Goal: Information Seeking & Learning: Learn about a topic

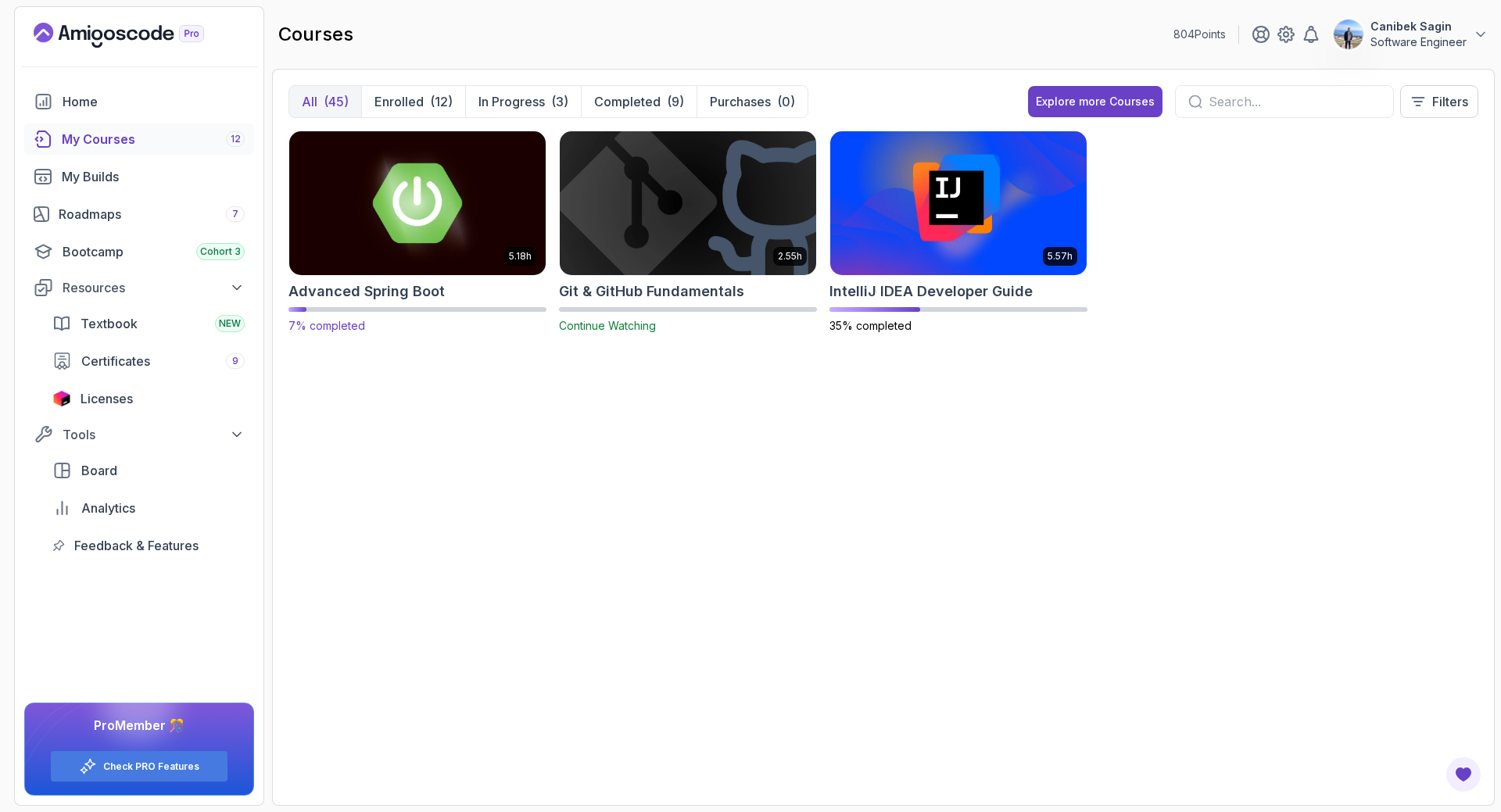
click at [376, 297] on h2 "Advanced Spring Boot" at bounding box center [367, 292] width 156 height 22
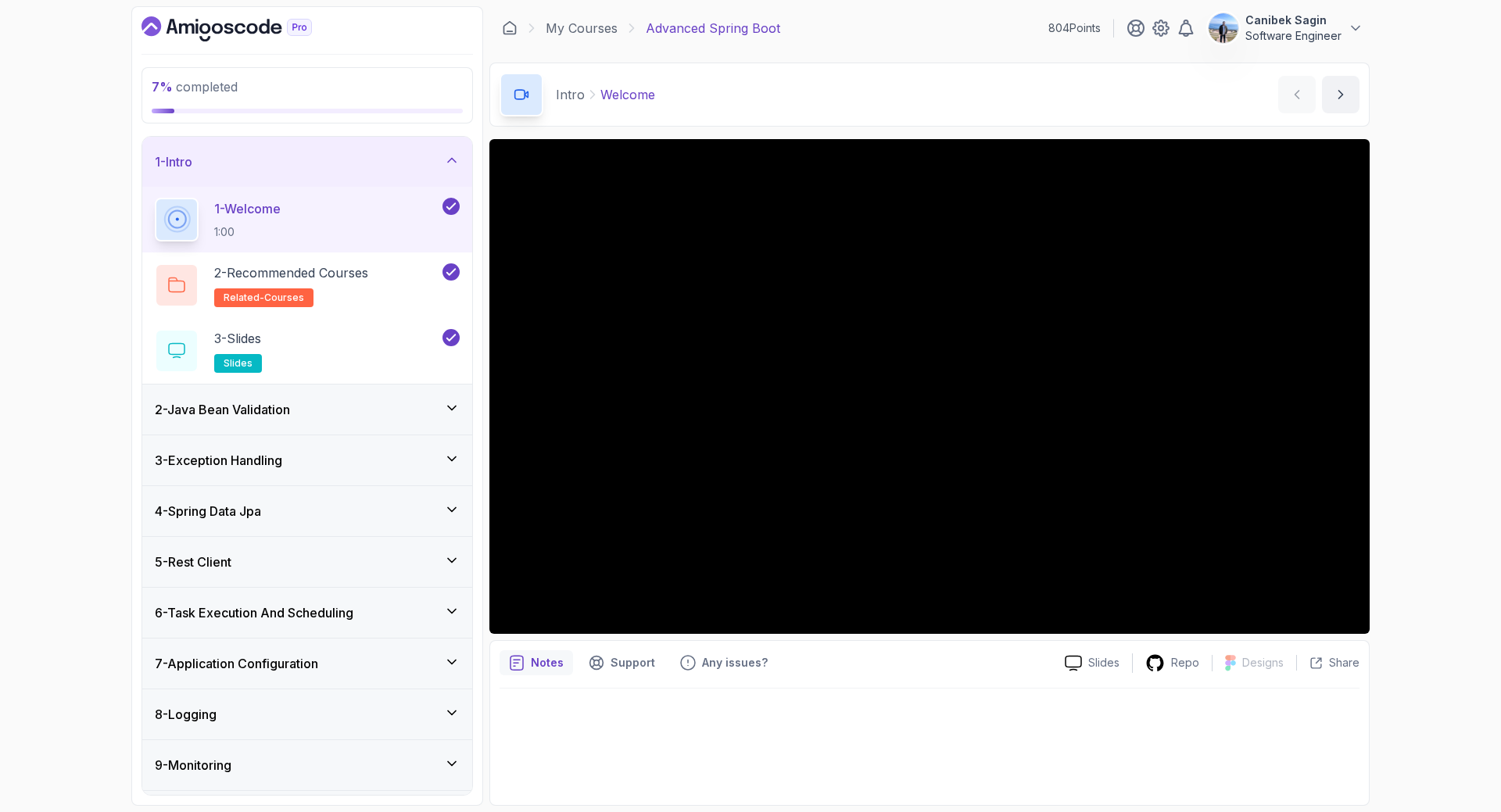
click at [355, 418] on div "2 - Java Bean Validation" at bounding box center [307, 409] width 305 height 19
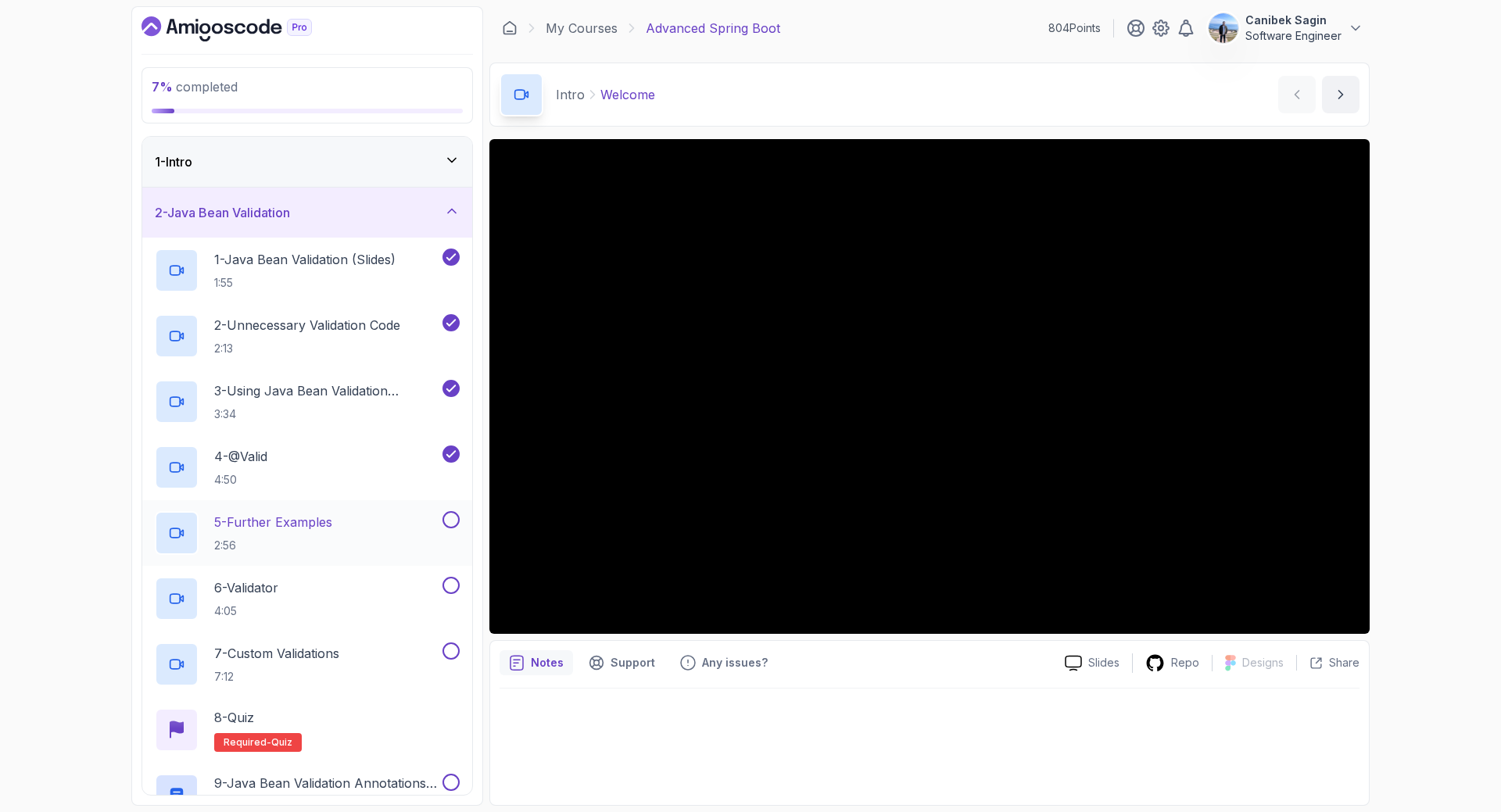
click at [368, 520] on div "5 - Further Examples 2:56" at bounding box center [297, 533] width 285 height 44
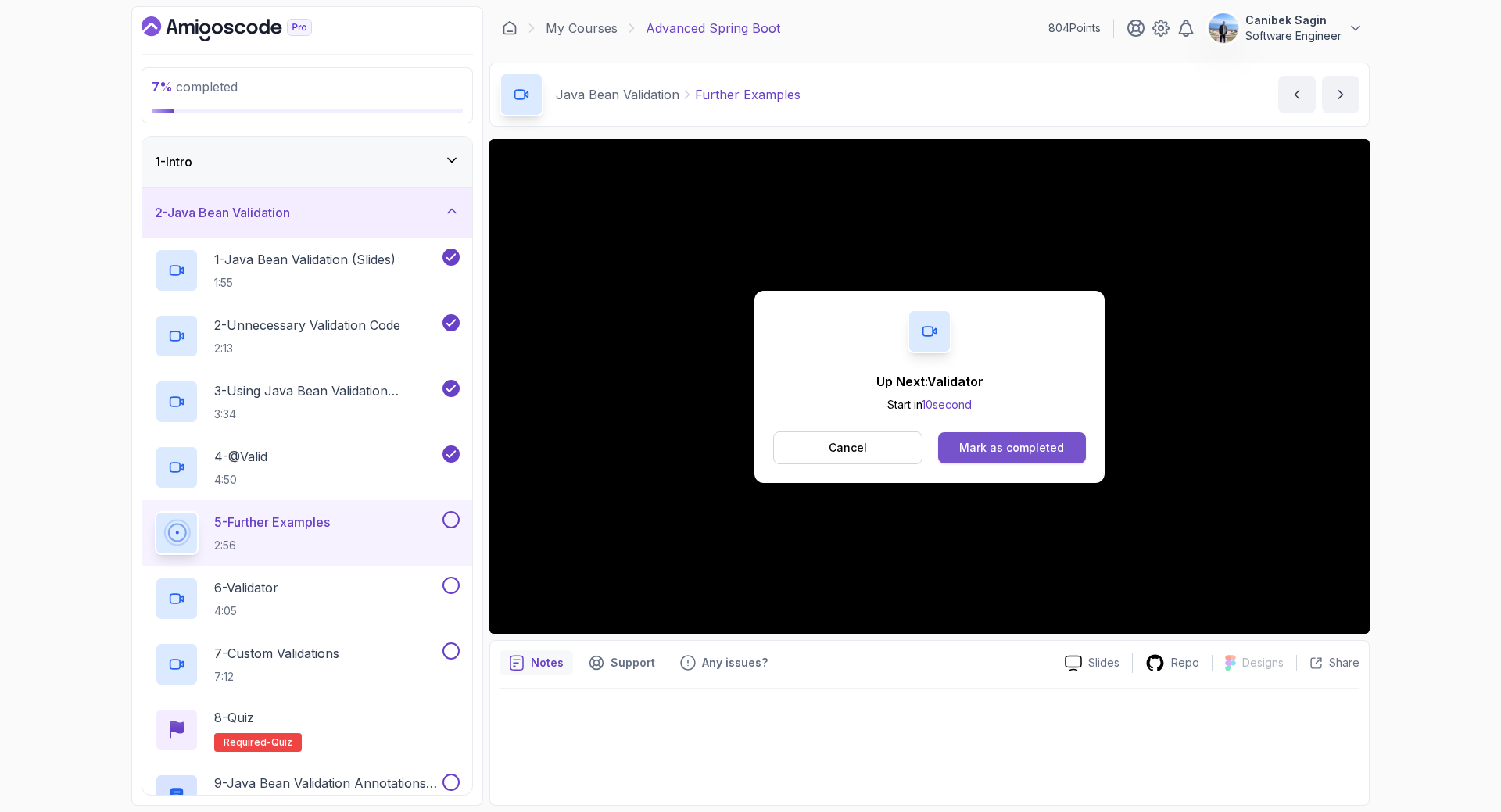
click at [1011, 450] on div "Mark as completed" at bounding box center [1012, 447] width 105 height 15
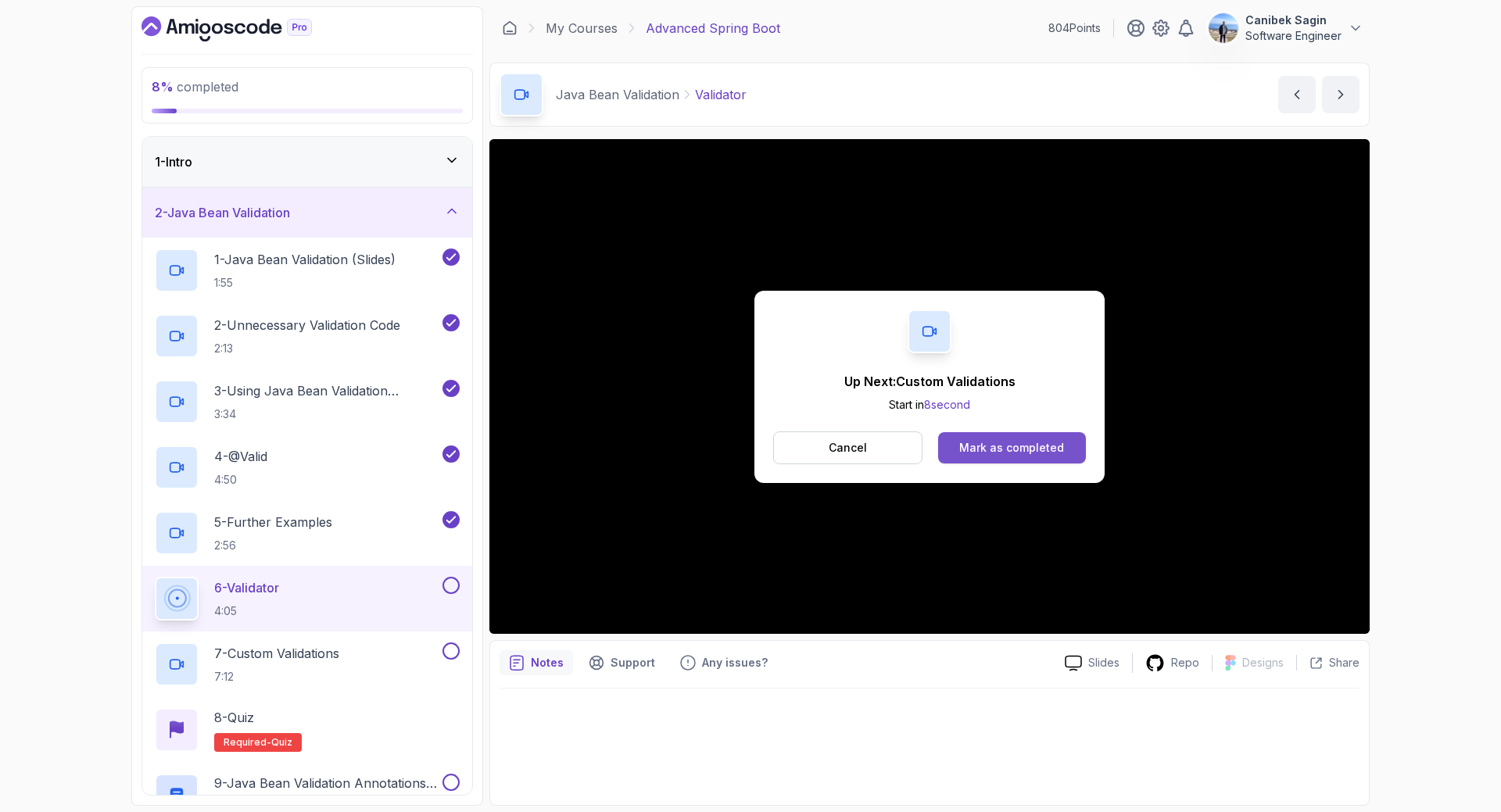
click at [998, 442] on div "Mark as completed" at bounding box center [1012, 447] width 105 height 15
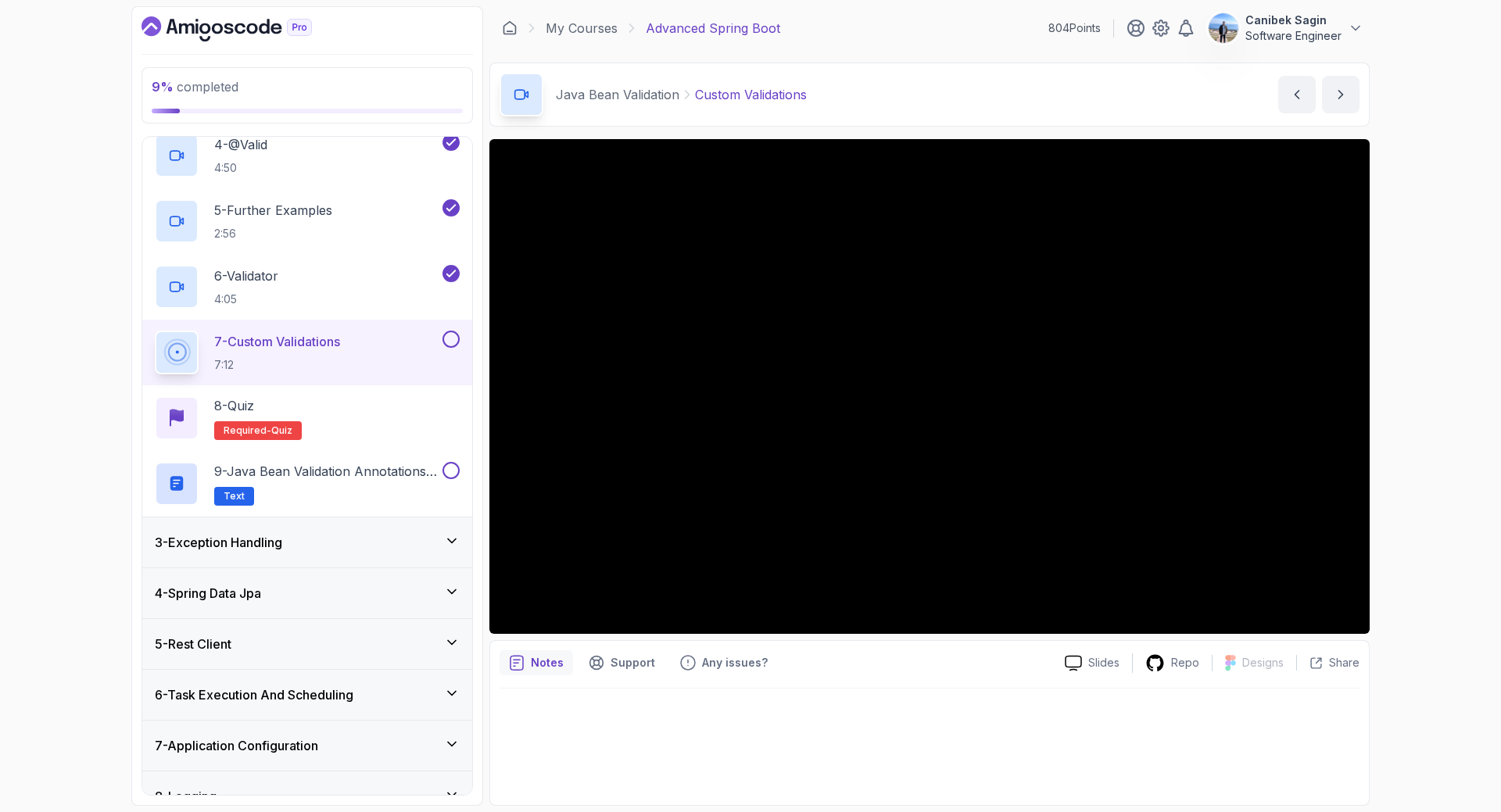
scroll to position [313, 0]
click at [1174, 663] on p "Repo" at bounding box center [1185, 662] width 28 height 15
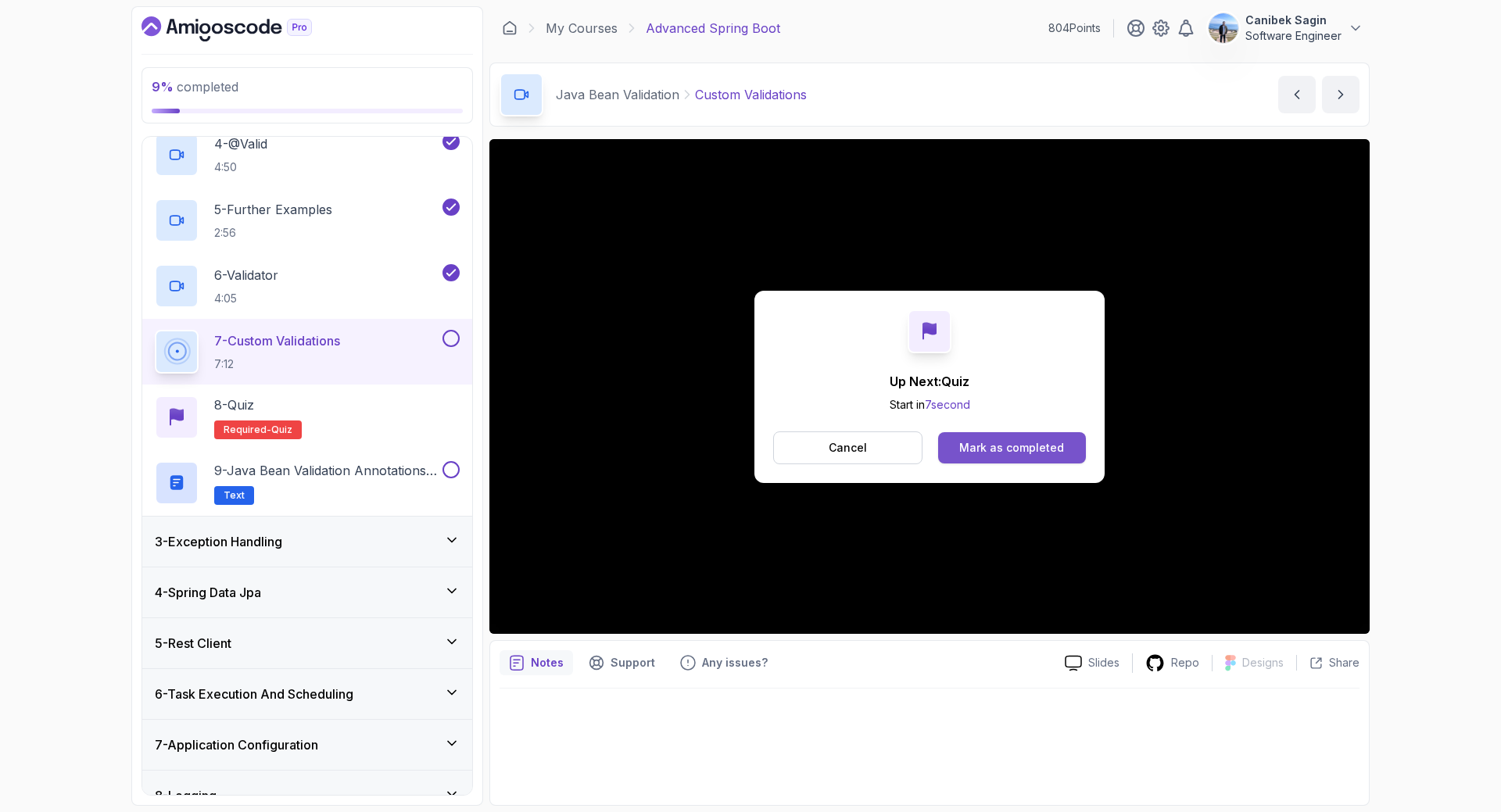
click at [1001, 446] on div "Mark as completed" at bounding box center [1012, 447] width 105 height 15
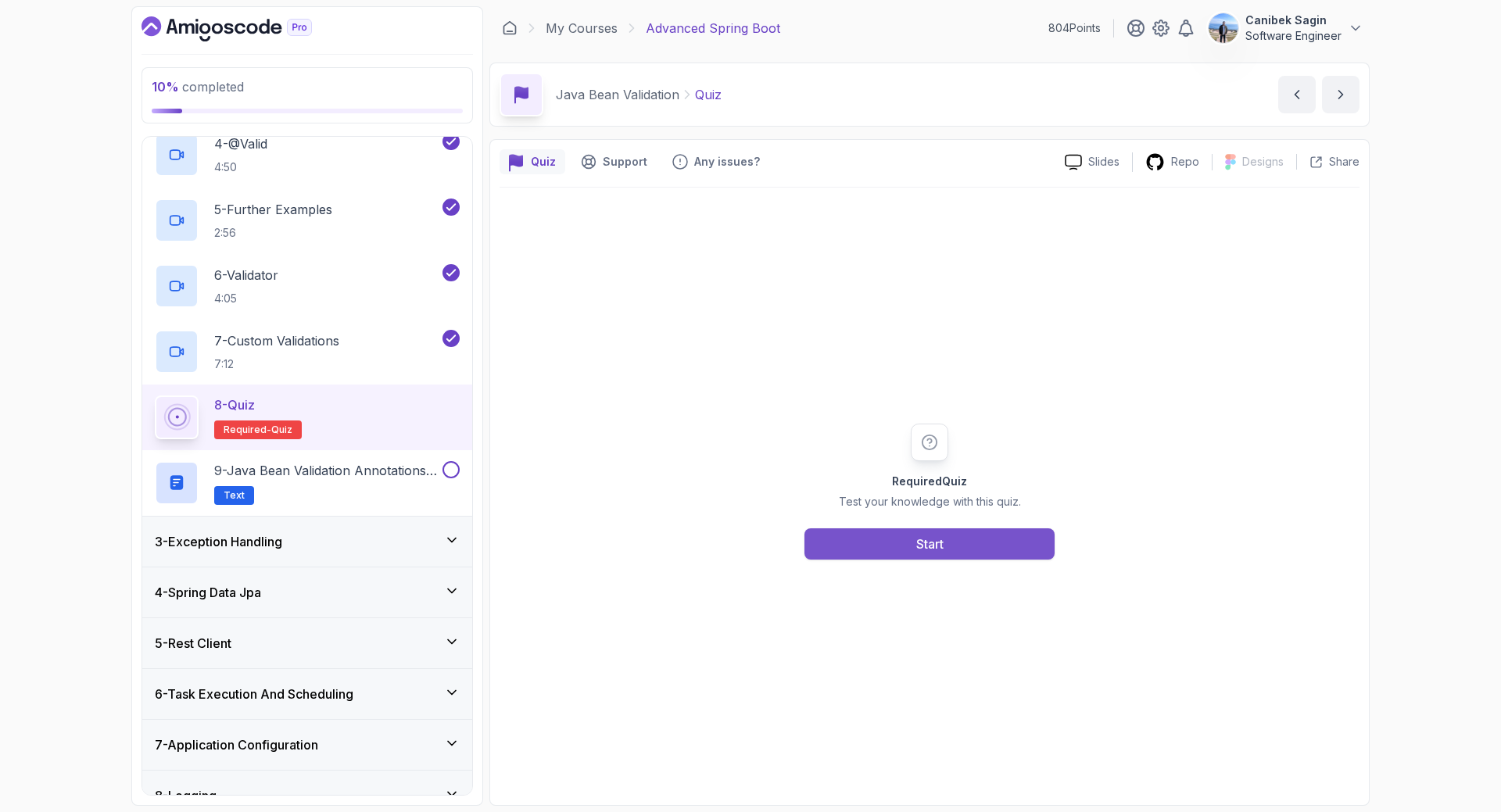
click at [943, 544] on div "Start" at bounding box center [930, 544] width 27 height 19
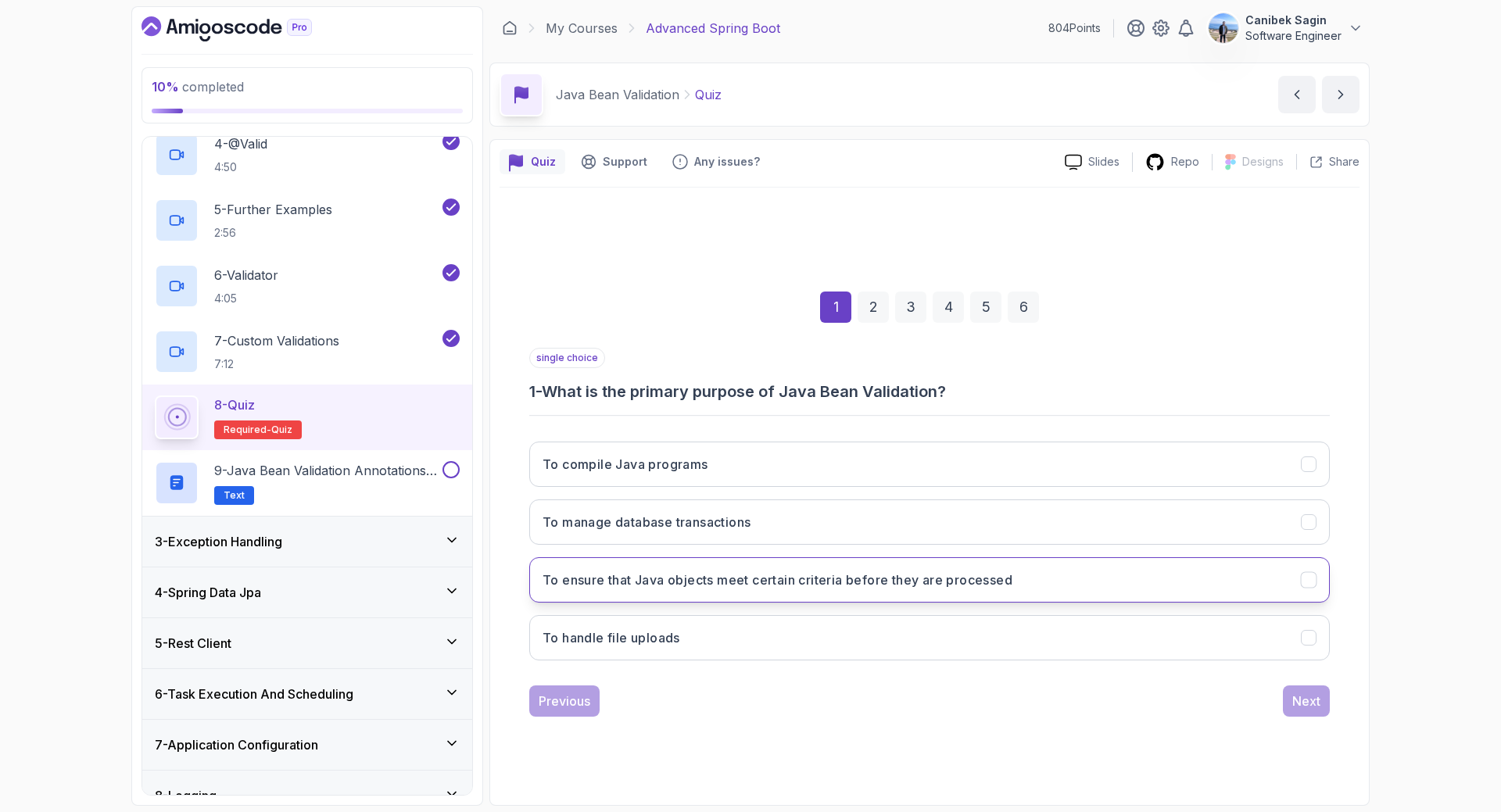
click at [730, 586] on h3 "To ensure that Java objects meet certain criteria before they are processed" at bounding box center [778, 579] width 470 height 19
click at [1328, 693] on button "Next" at bounding box center [1307, 701] width 47 height 31
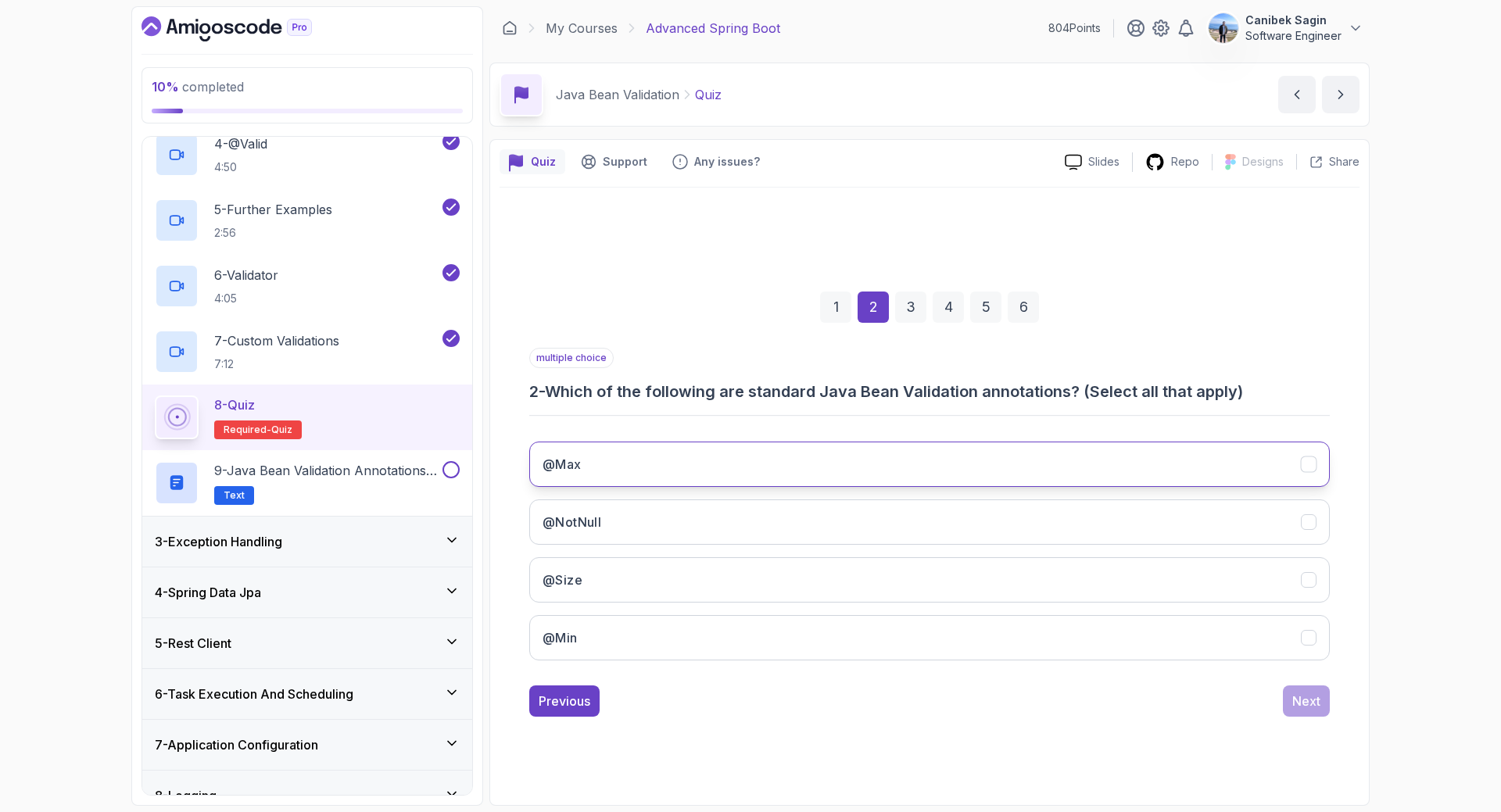
click at [644, 465] on button "@Max" at bounding box center [930, 465] width 801 height 45
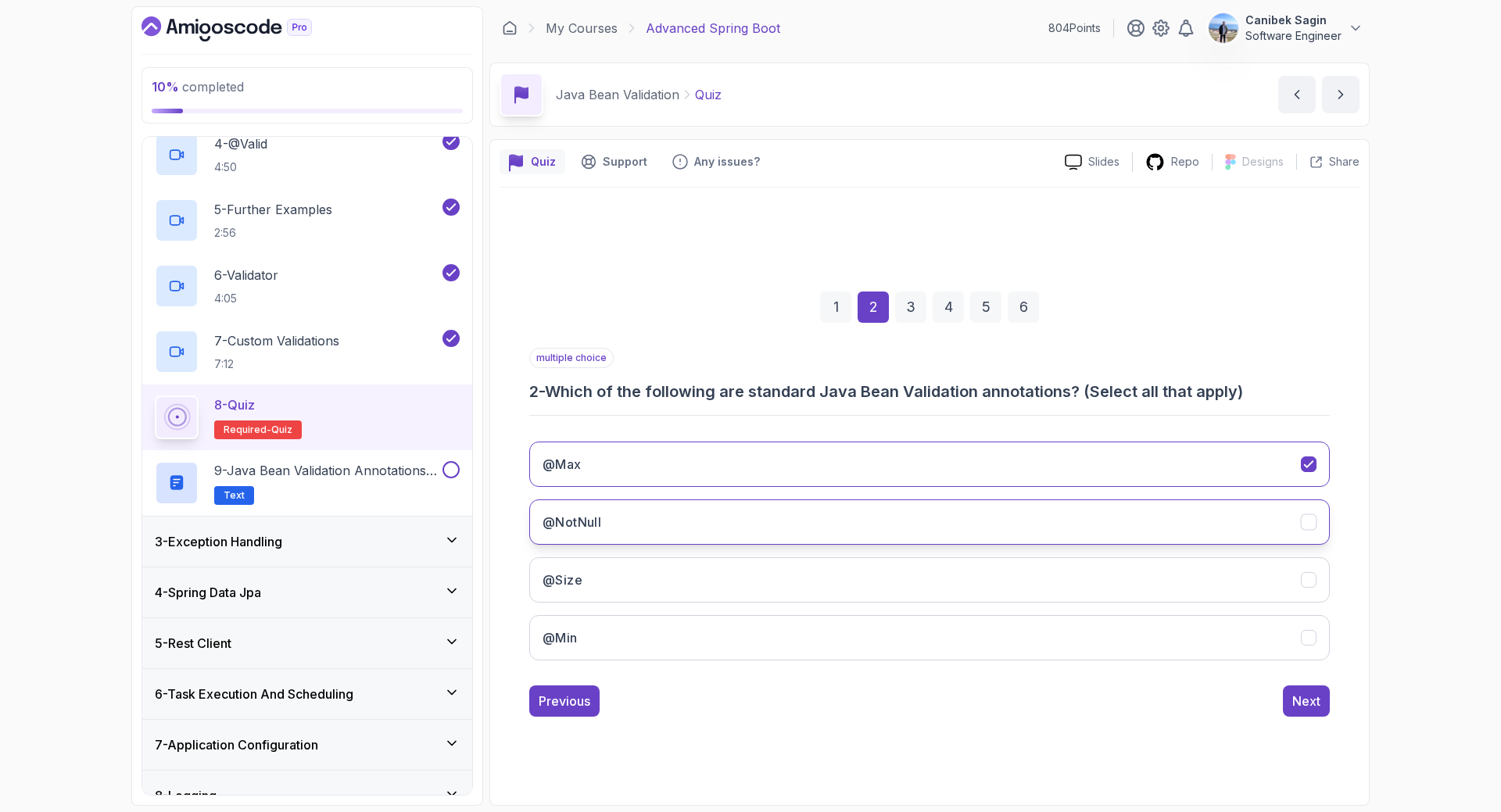
click at [638, 516] on button "@NotNull" at bounding box center [930, 522] width 801 height 45
click at [630, 576] on button "@Size" at bounding box center [930, 580] width 801 height 45
click at [660, 629] on button "@Min" at bounding box center [930, 637] width 801 height 45
click at [1301, 698] on div "Next" at bounding box center [1306, 701] width 28 height 19
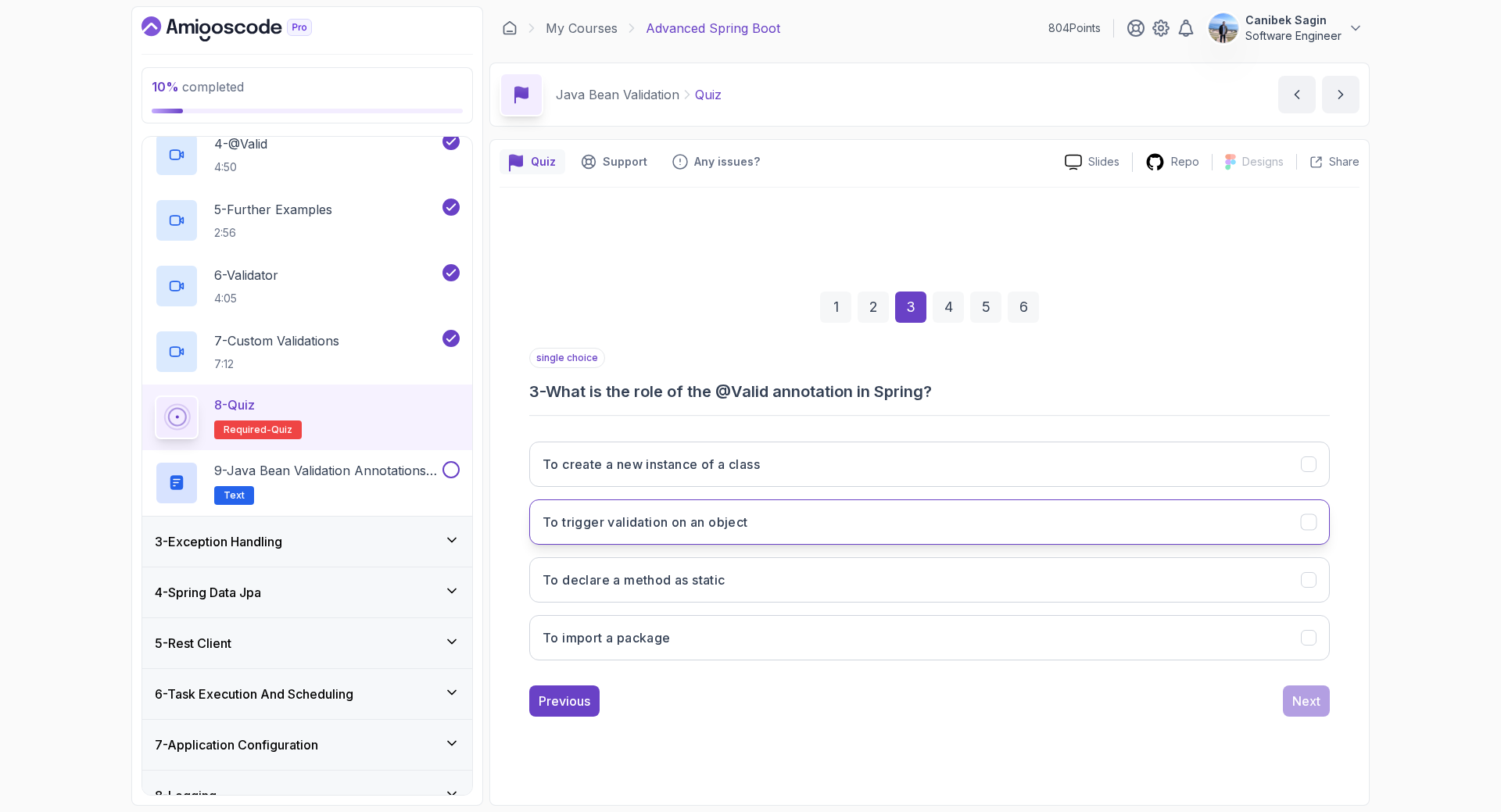
click at [660, 536] on button "To trigger validation on an object" at bounding box center [930, 522] width 801 height 45
click at [1305, 704] on div "Next" at bounding box center [1306, 701] width 28 height 19
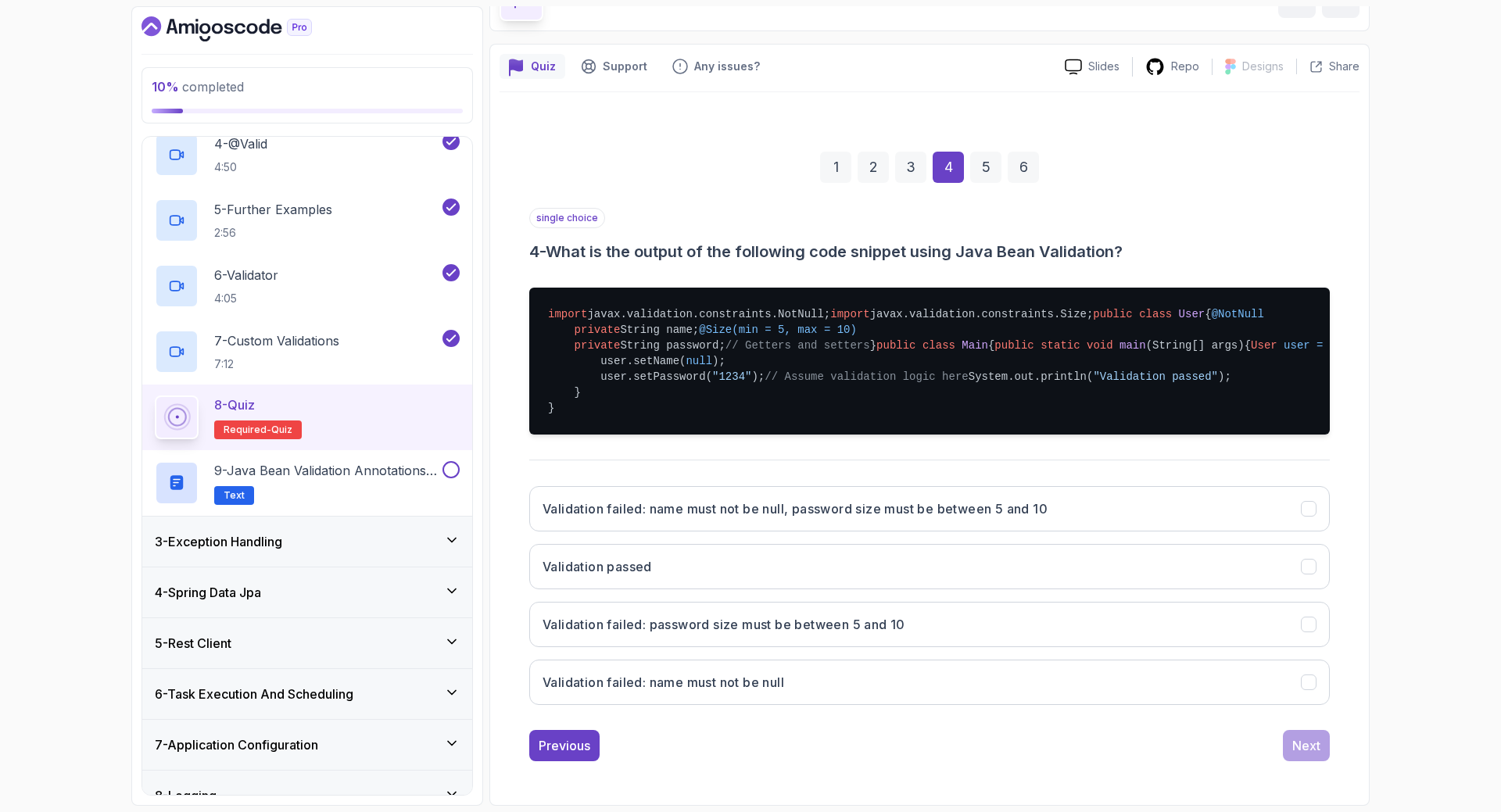
scroll to position [156, 0]
click at [932, 518] on h3 "Validation failed: name must not be null, password size must be between 5 and 10" at bounding box center [795, 508] width 505 height 19
click at [952, 642] on button "Validation failed: password size must be between 5 and 10" at bounding box center [930, 625] width 801 height 45
click at [993, 518] on h3 "Validation failed: name must not be null, password size must be between 5 and 10" at bounding box center [795, 508] width 505 height 19
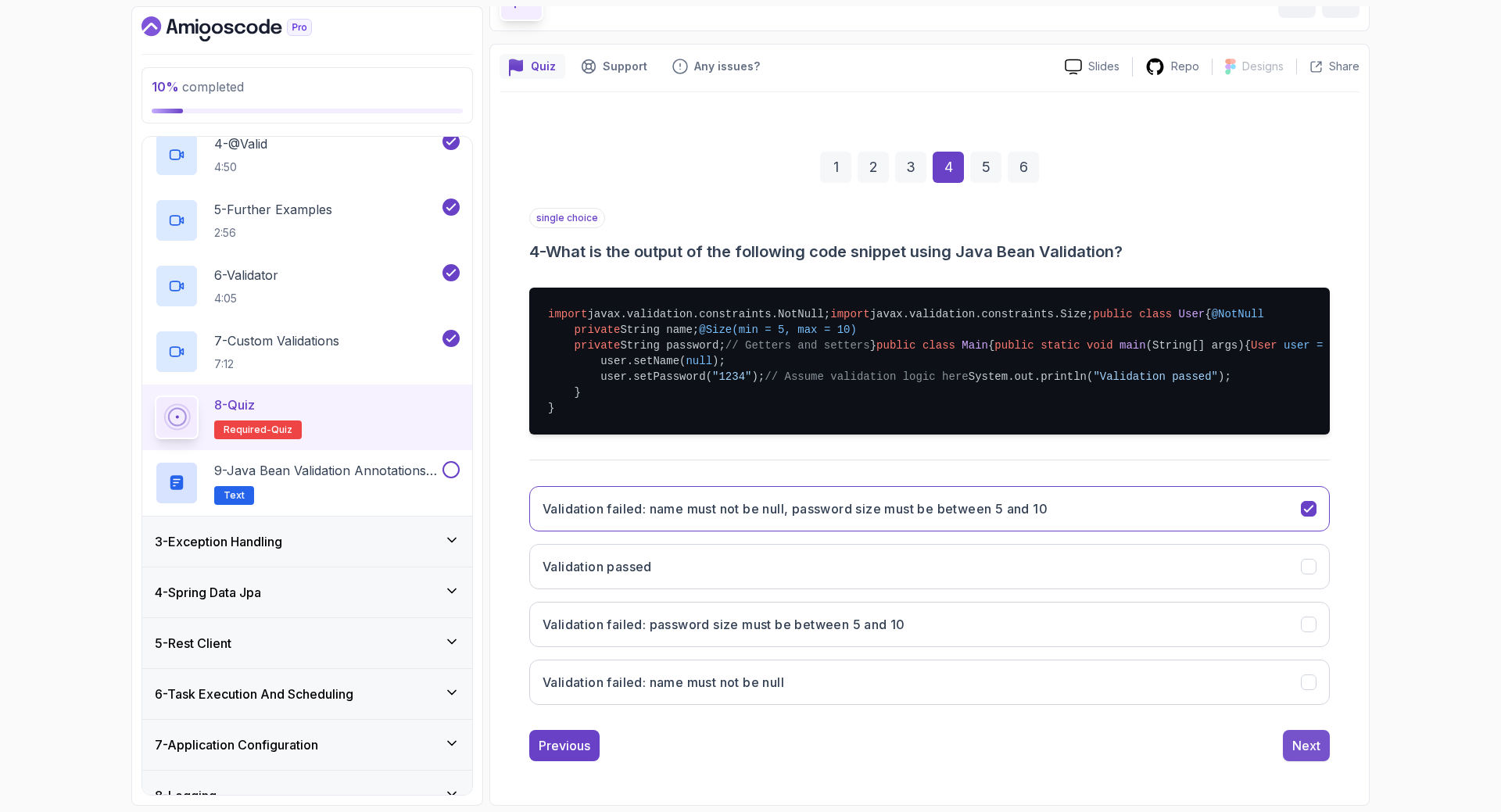
click at [1311, 755] on div "Next" at bounding box center [1306, 746] width 28 height 19
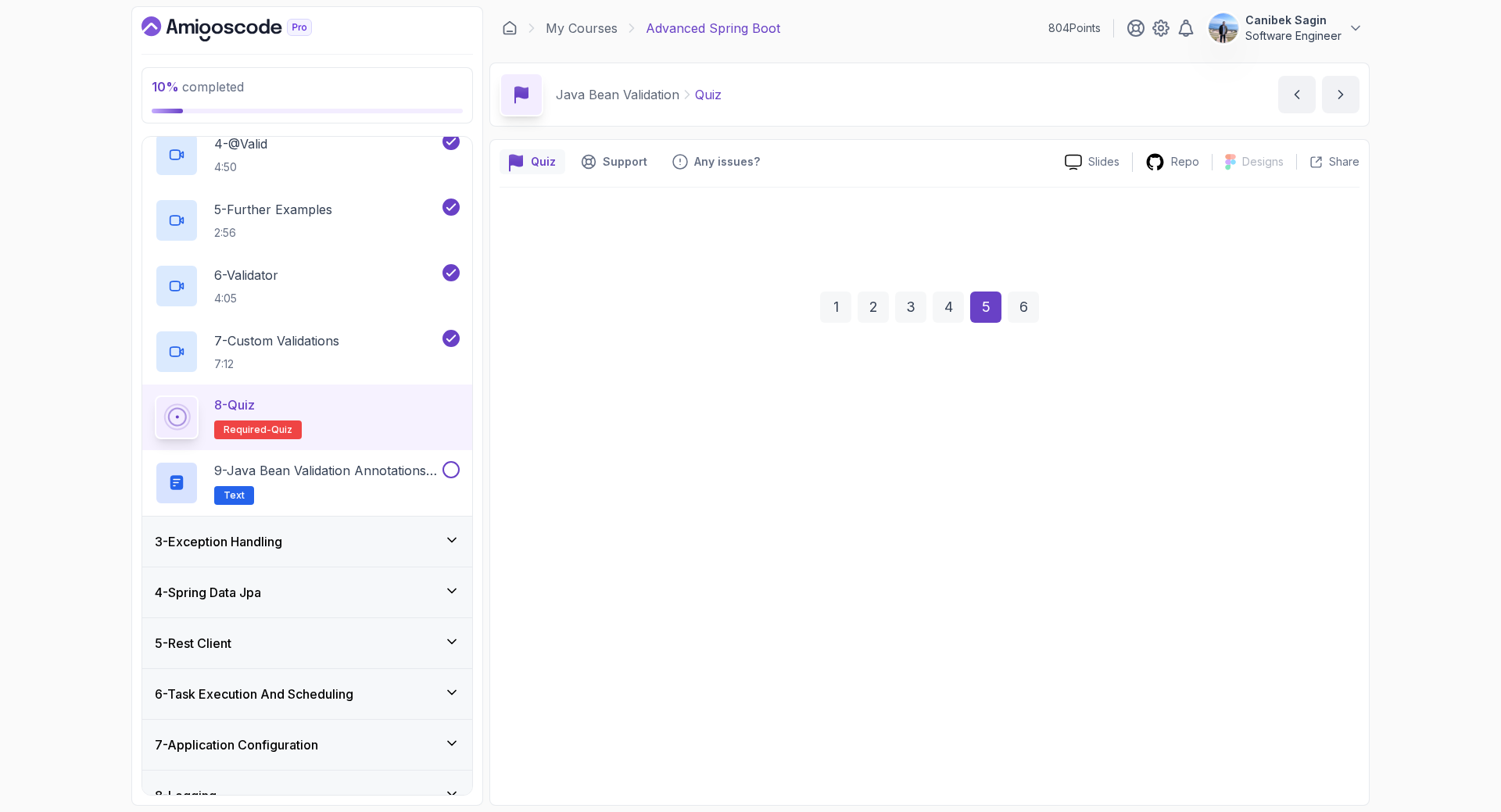
scroll to position [0, 0]
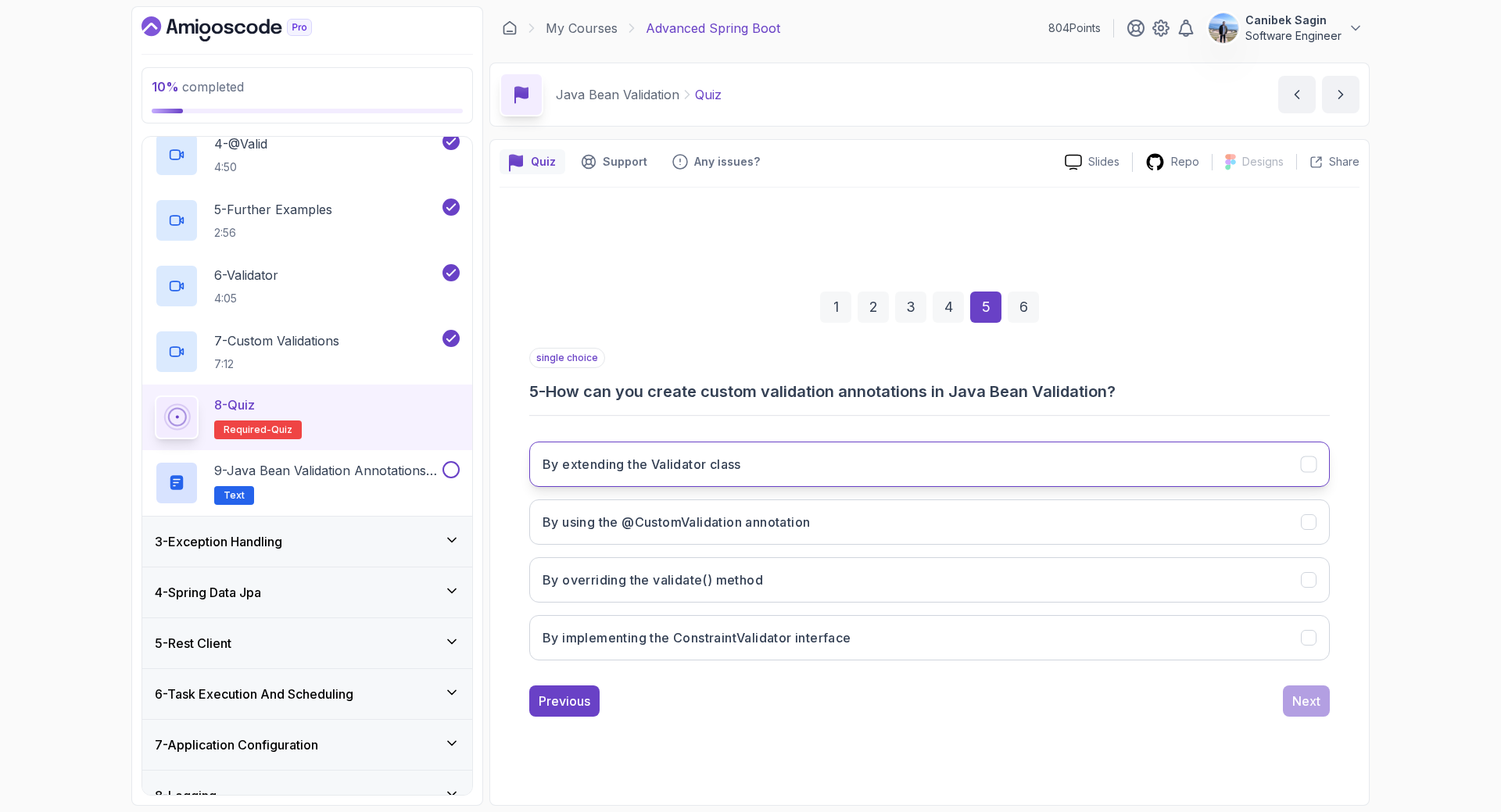
click at [688, 466] on h3 "By extending the Validator class" at bounding box center [642, 464] width 198 height 19
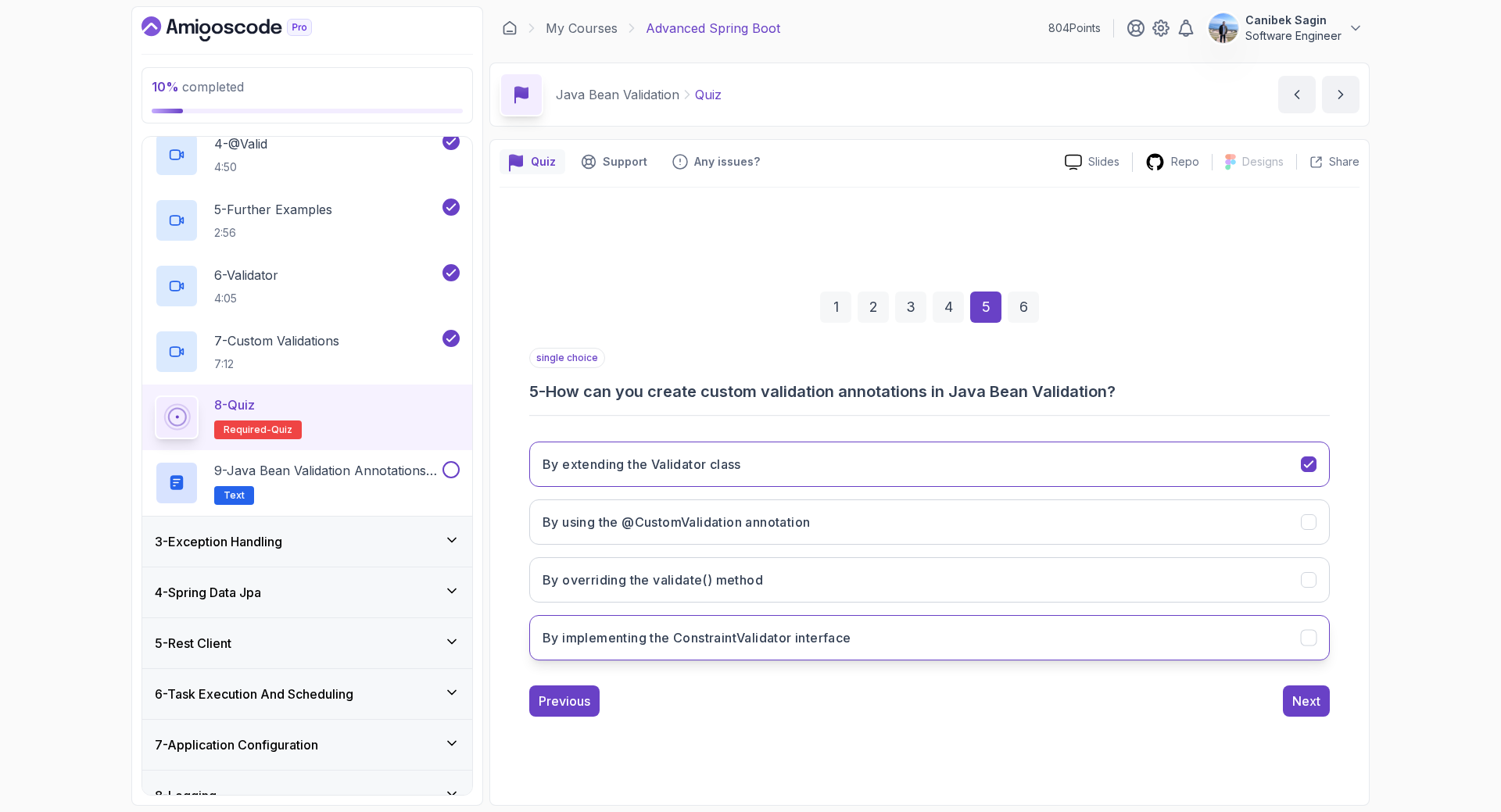
click at [754, 640] on h3 "By implementing the ConstraintValidator interface" at bounding box center [698, 637] width 309 height 19
click at [1314, 699] on div "Next" at bounding box center [1306, 701] width 28 height 19
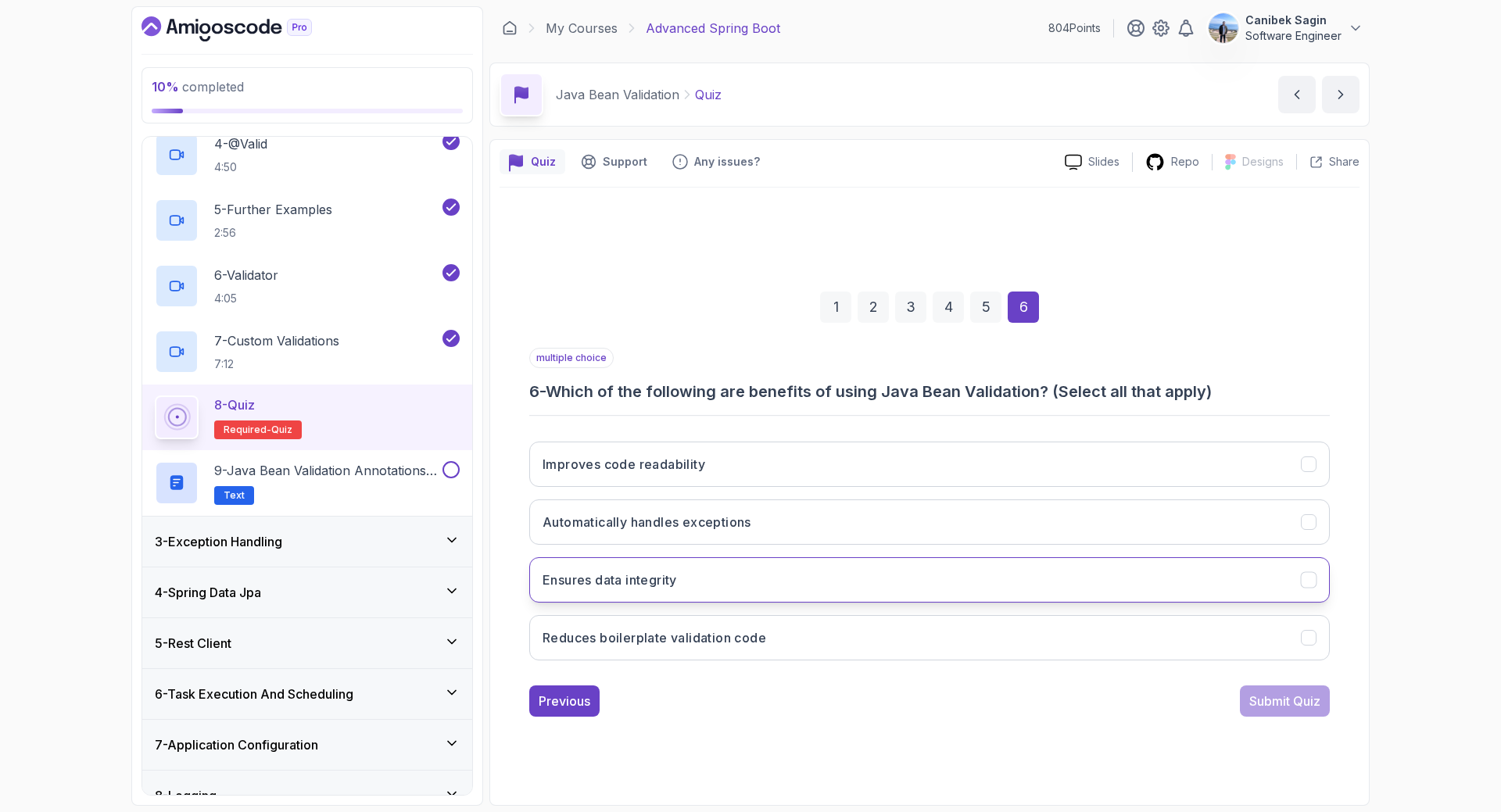
click at [665, 570] on button "Ensures data integrity" at bounding box center [930, 580] width 801 height 45
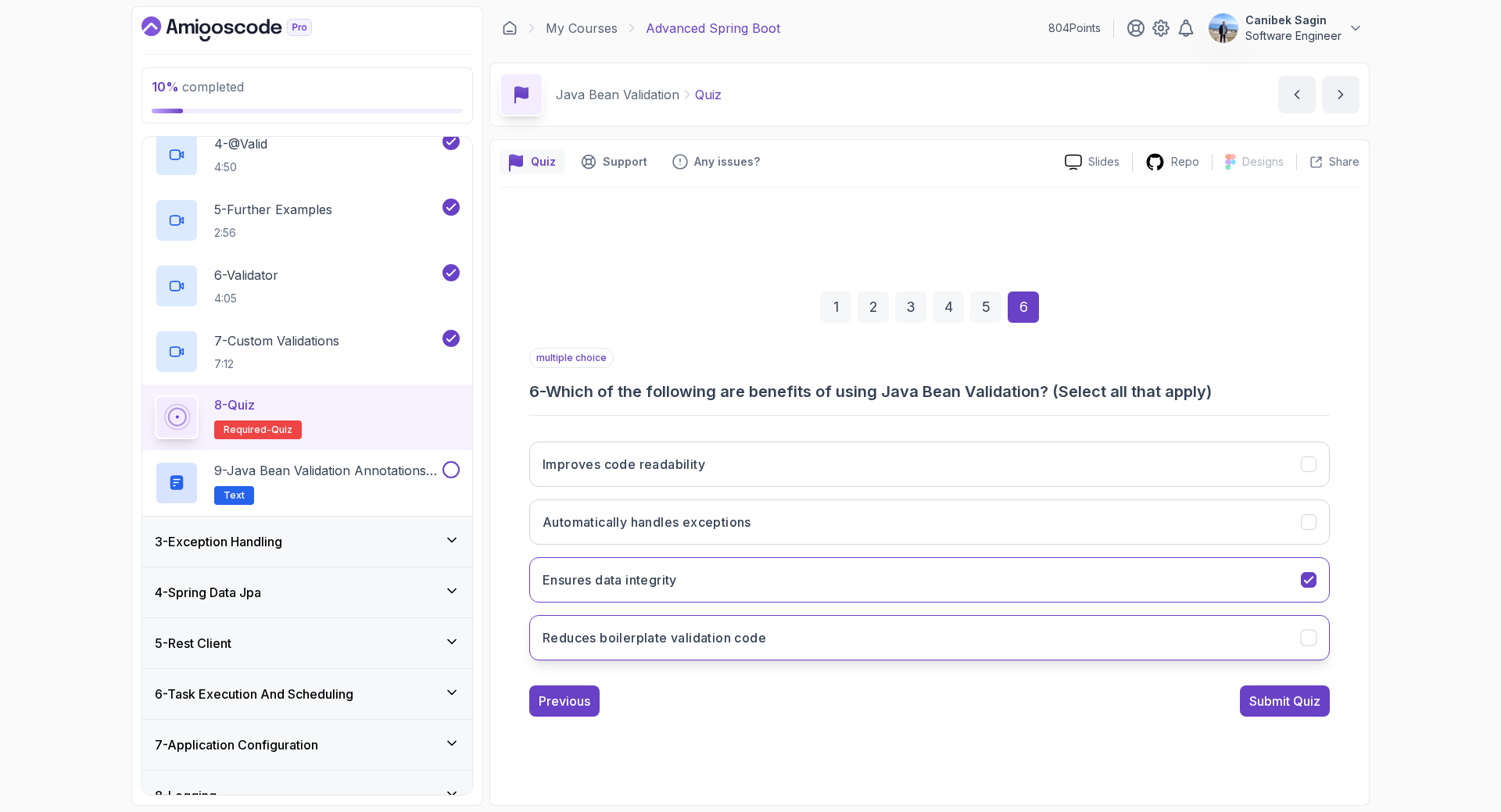
click at [730, 637] on h3 "Reduces boilerplate validation code" at bounding box center [655, 637] width 224 height 19
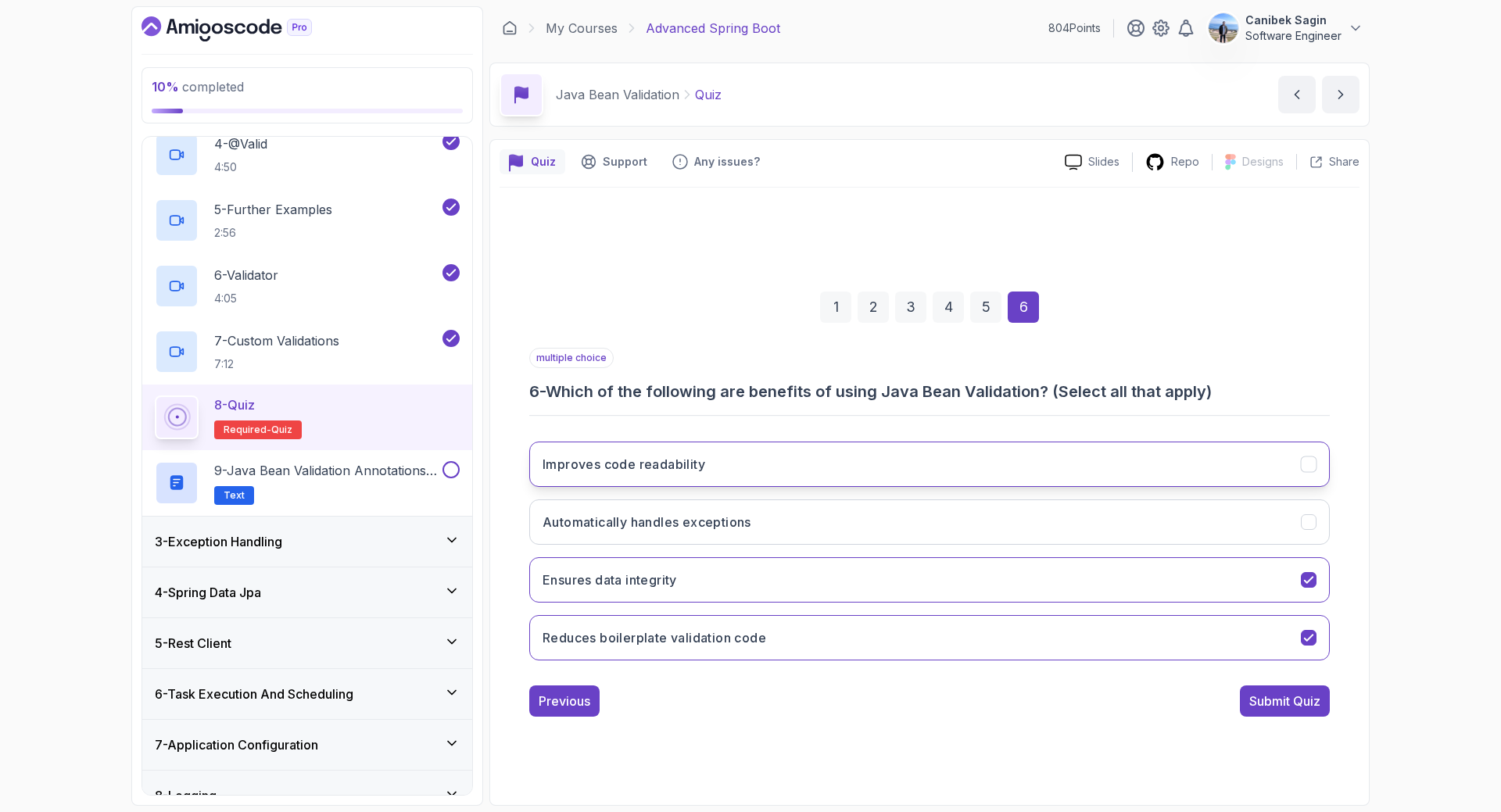
click at [692, 462] on h3 "Improves code readability" at bounding box center [624, 464] width 163 height 19
click at [1278, 704] on div "Submit Quiz" at bounding box center [1285, 701] width 71 height 19
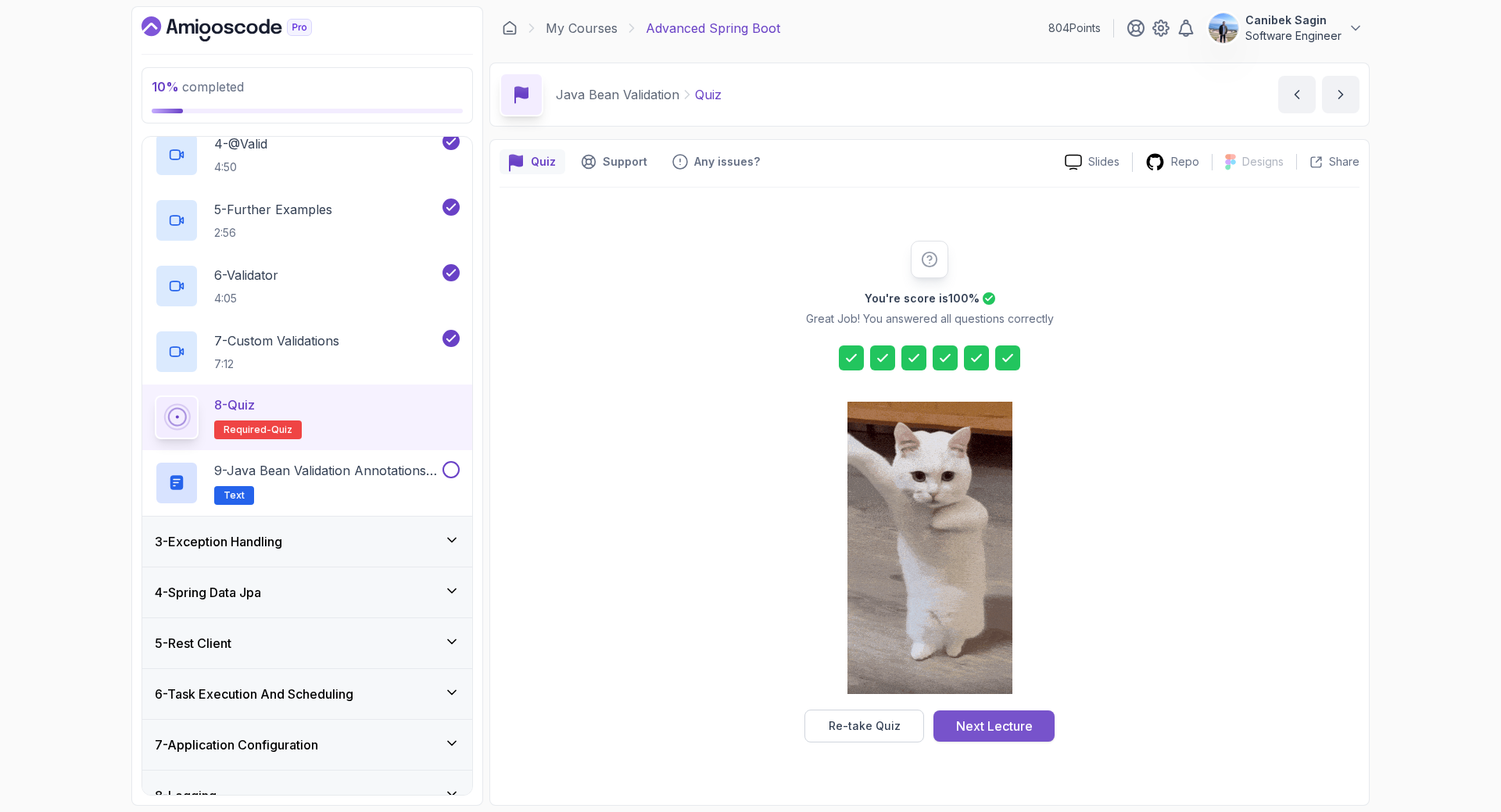
click at [990, 722] on div "Next Lecture" at bounding box center [994, 726] width 76 height 19
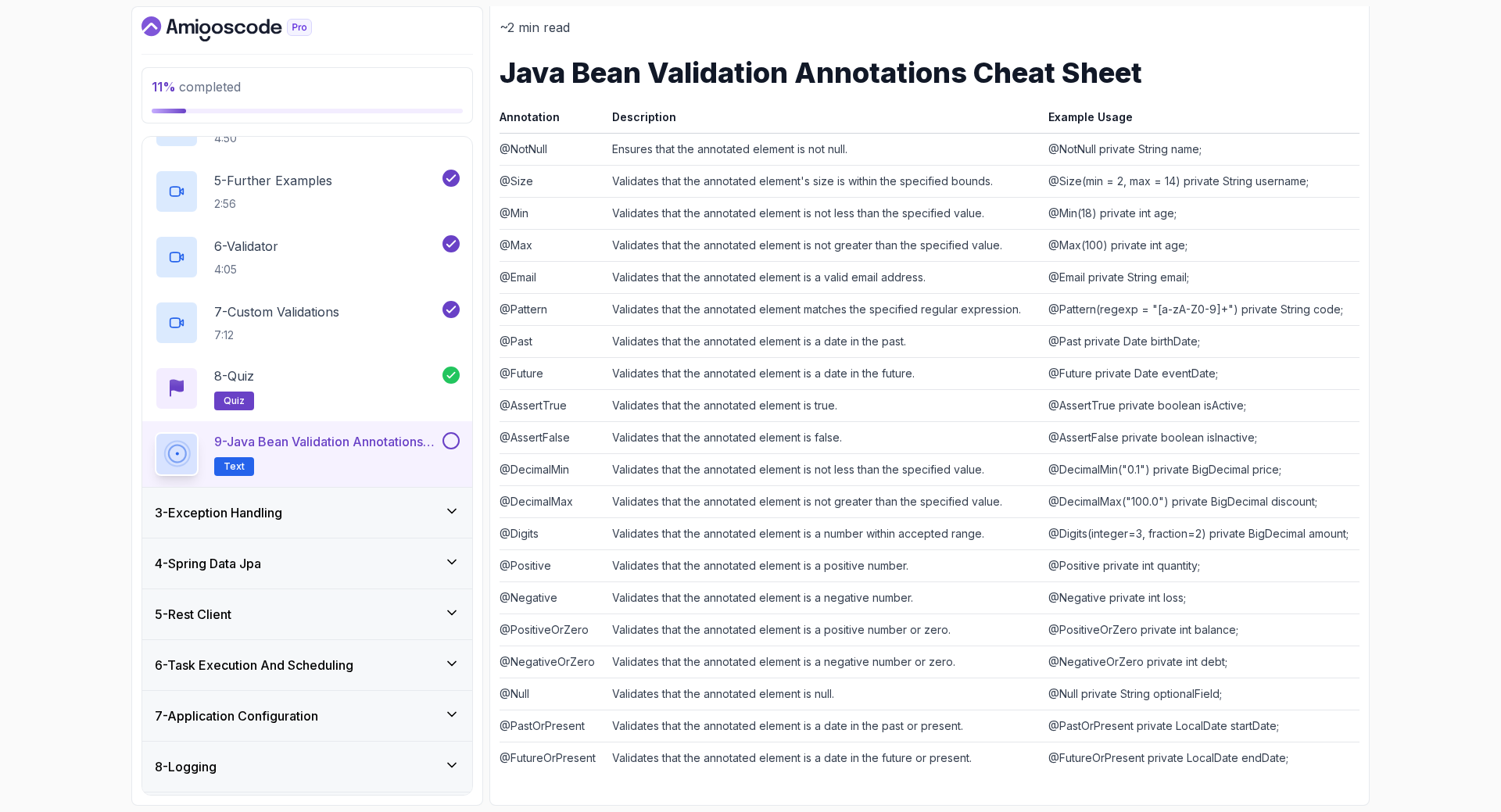
scroll to position [342, 0]
click at [450, 436] on button at bounding box center [451, 439] width 17 height 17
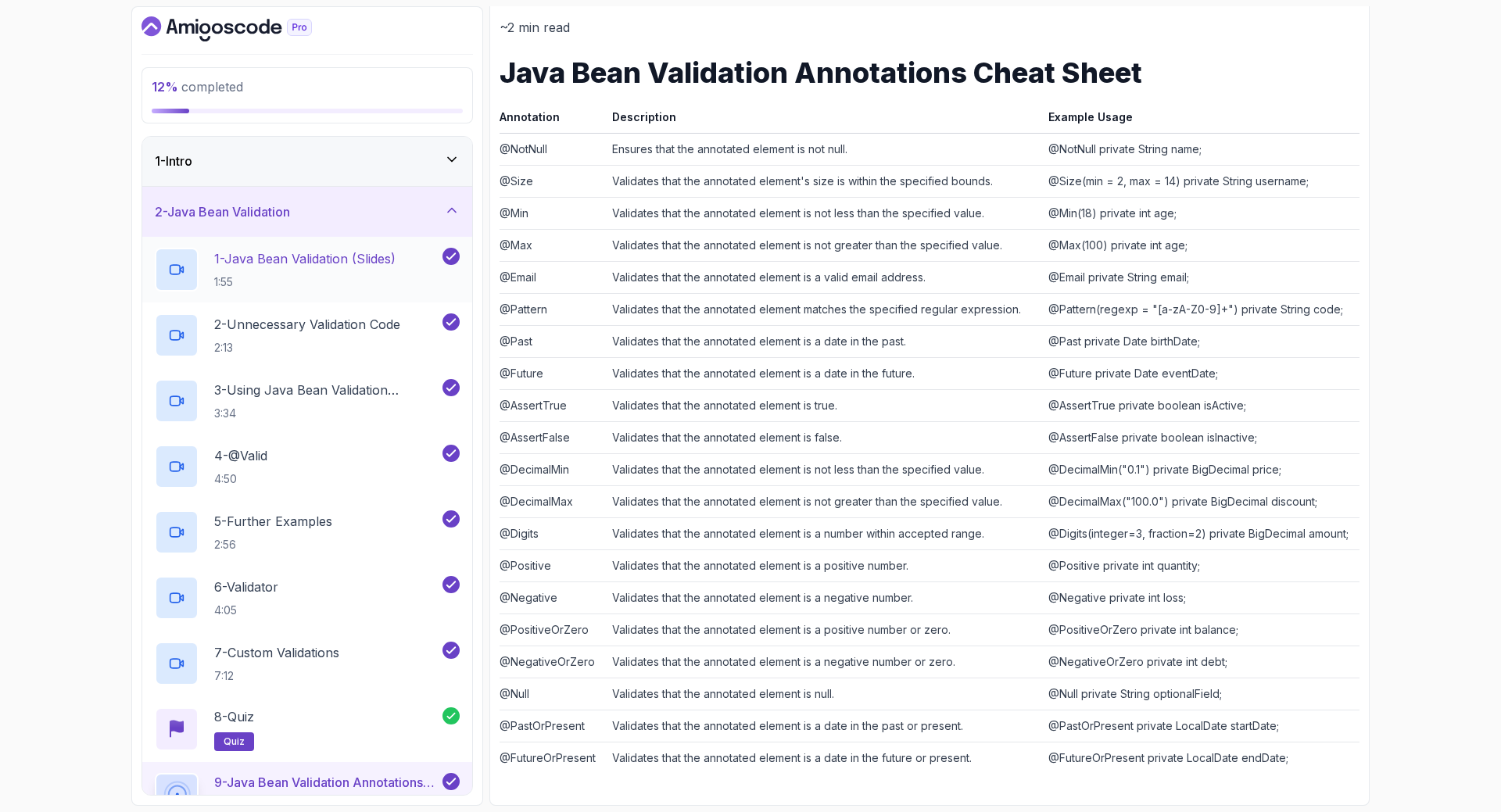
scroll to position [0, 0]
click at [390, 226] on div "2 - Java Bean Validation" at bounding box center [307, 212] width 330 height 50
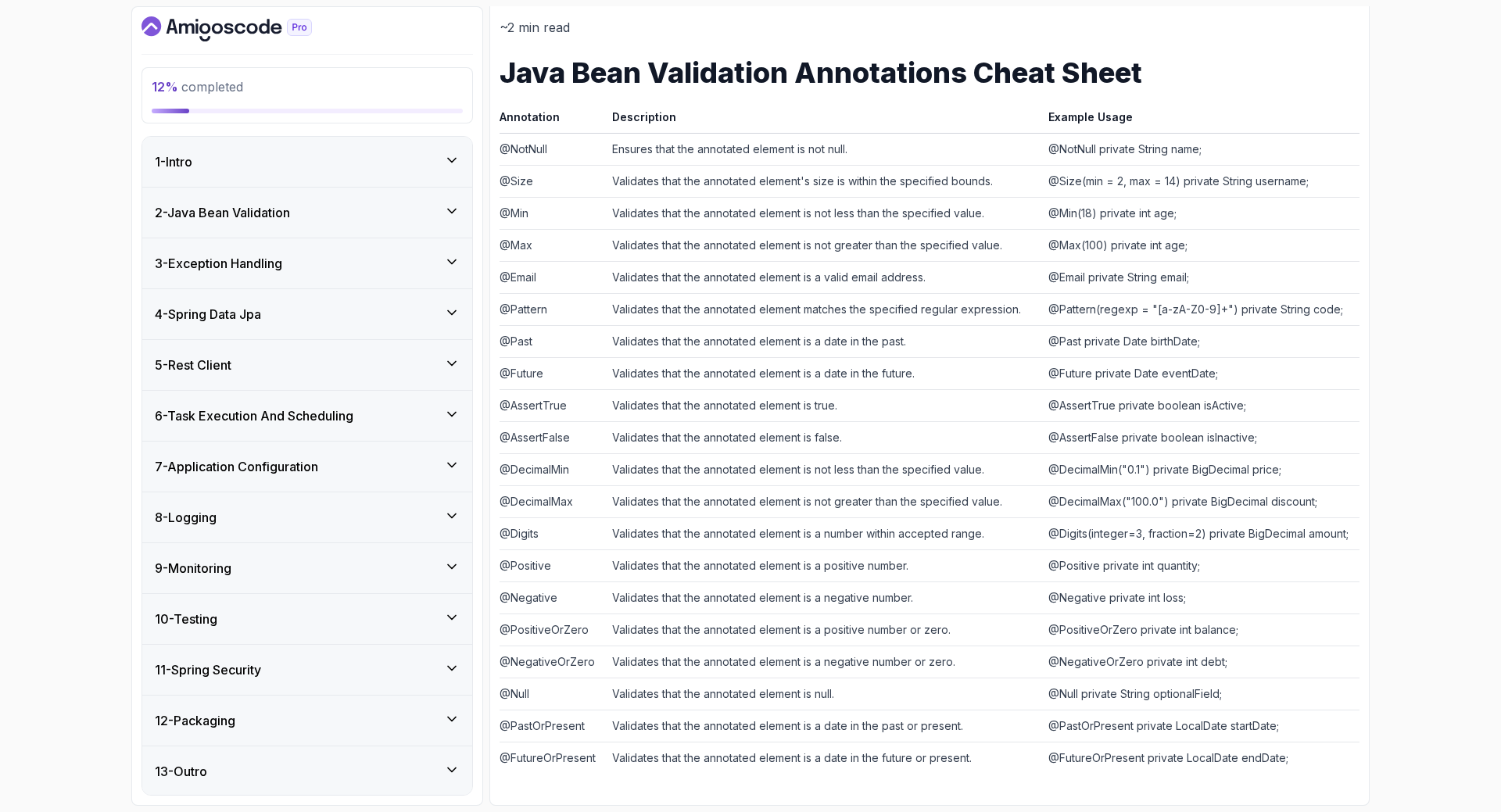
click at [354, 278] on div "3 - Exception Handling" at bounding box center [307, 263] width 330 height 50
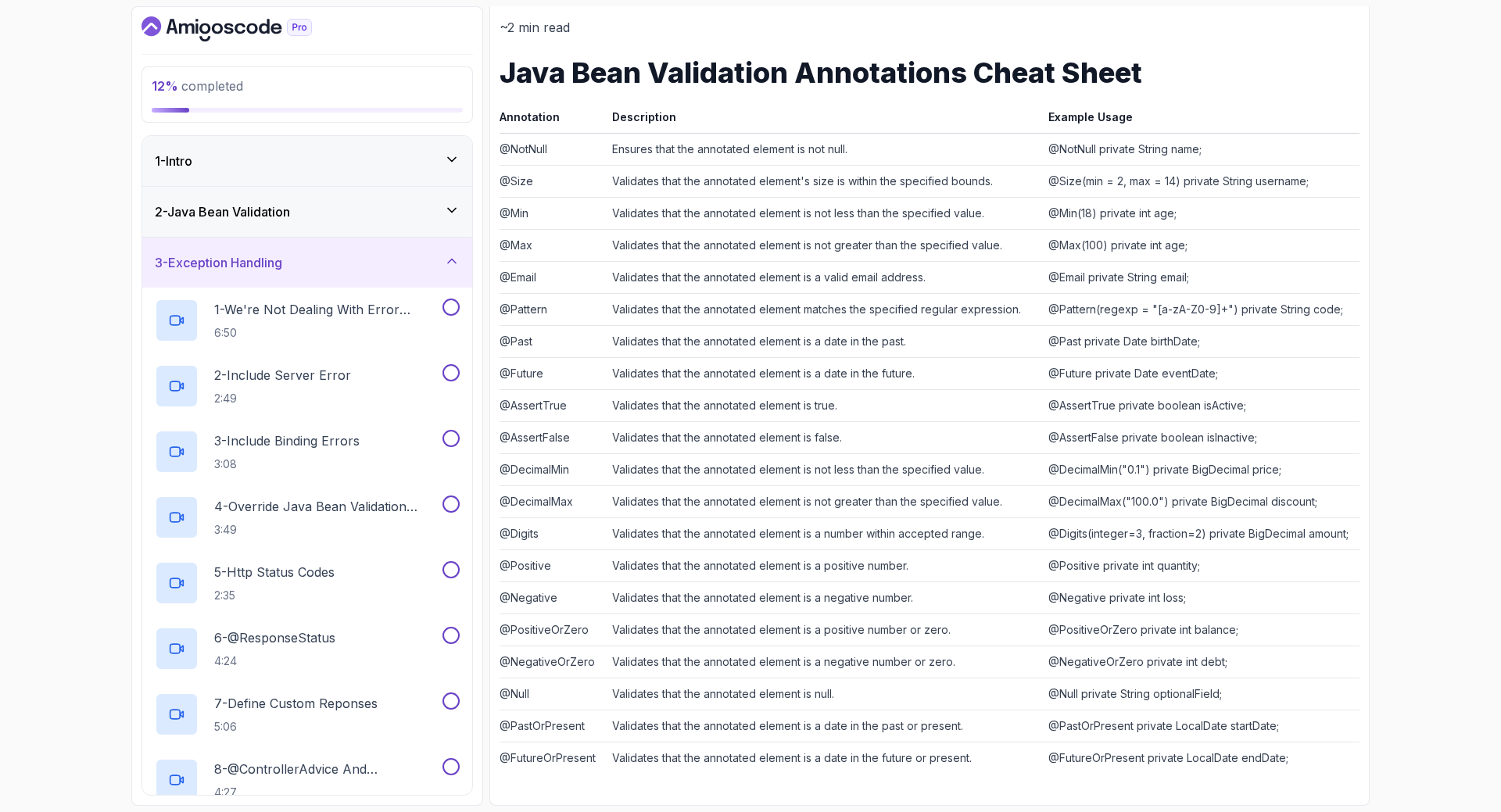
click at [355, 262] on div "3 - Exception Handling" at bounding box center [307, 262] width 305 height 19
